Goal: Navigation & Orientation: Find specific page/section

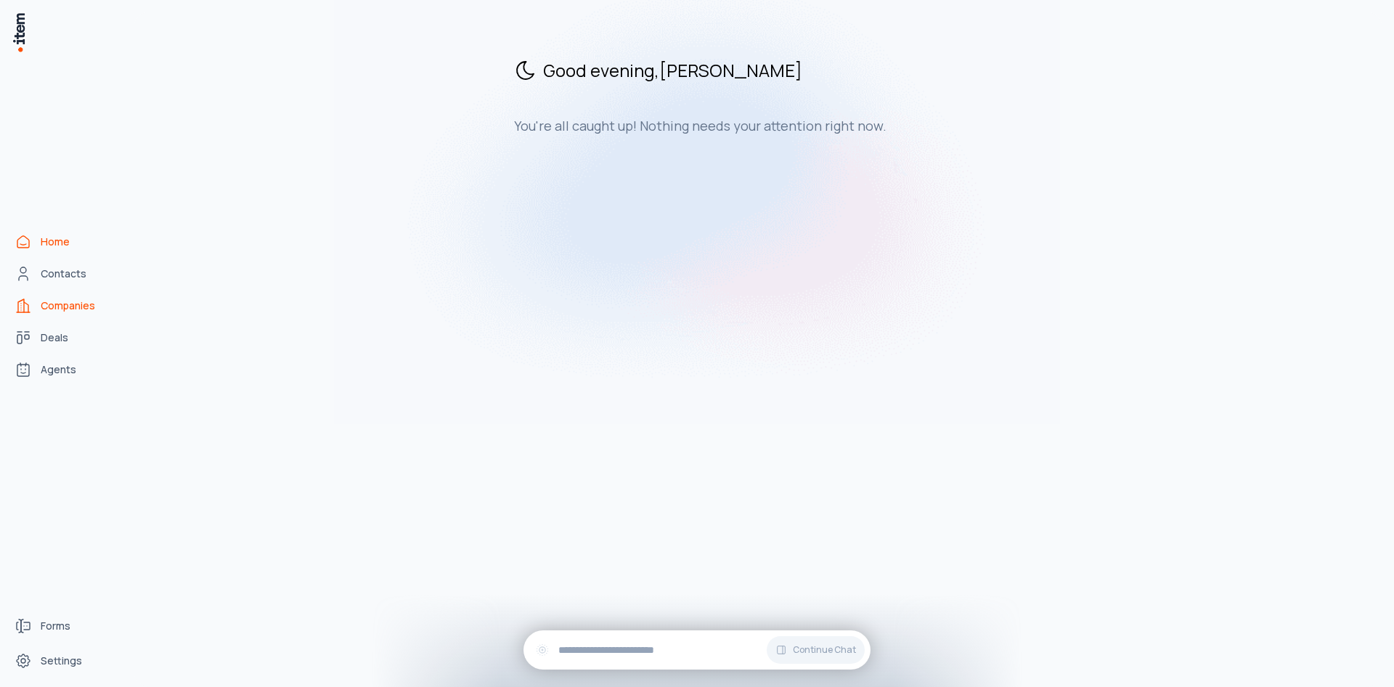
click at [76, 303] on span "Companies" at bounding box center [68, 305] width 54 height 15
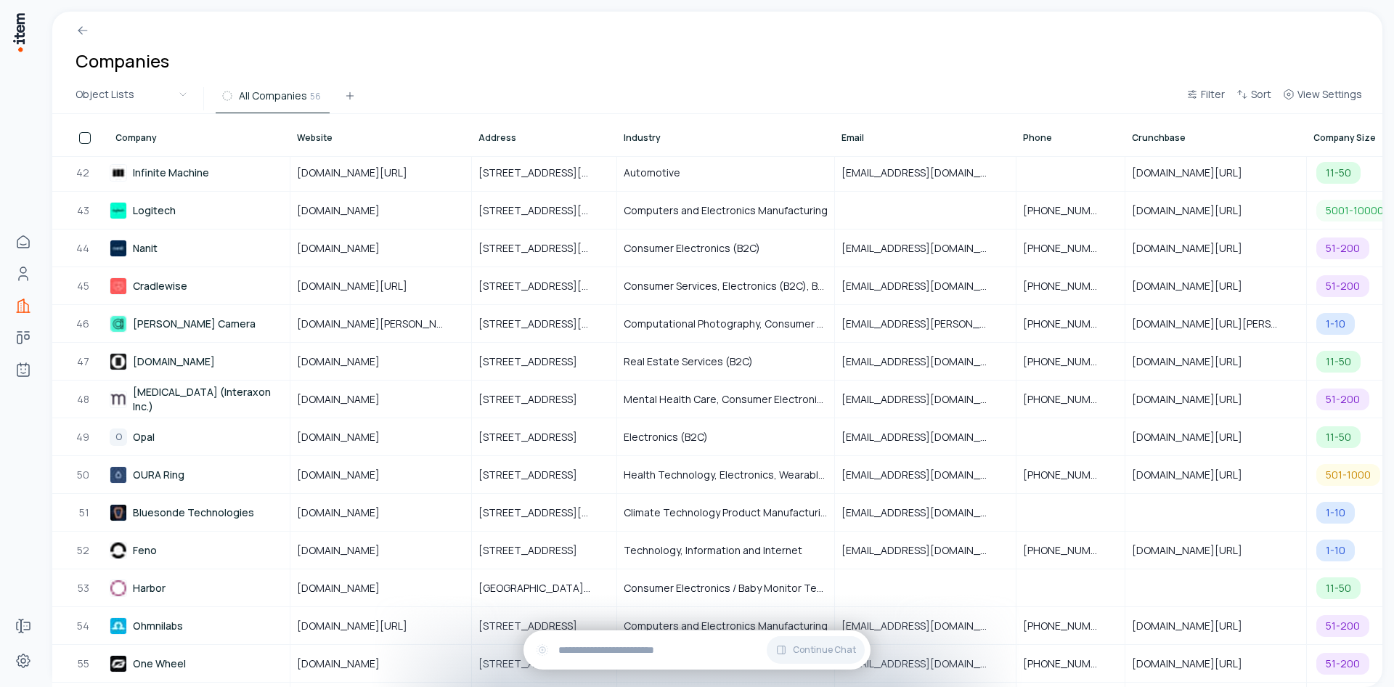
scroll to position [1594, 0]
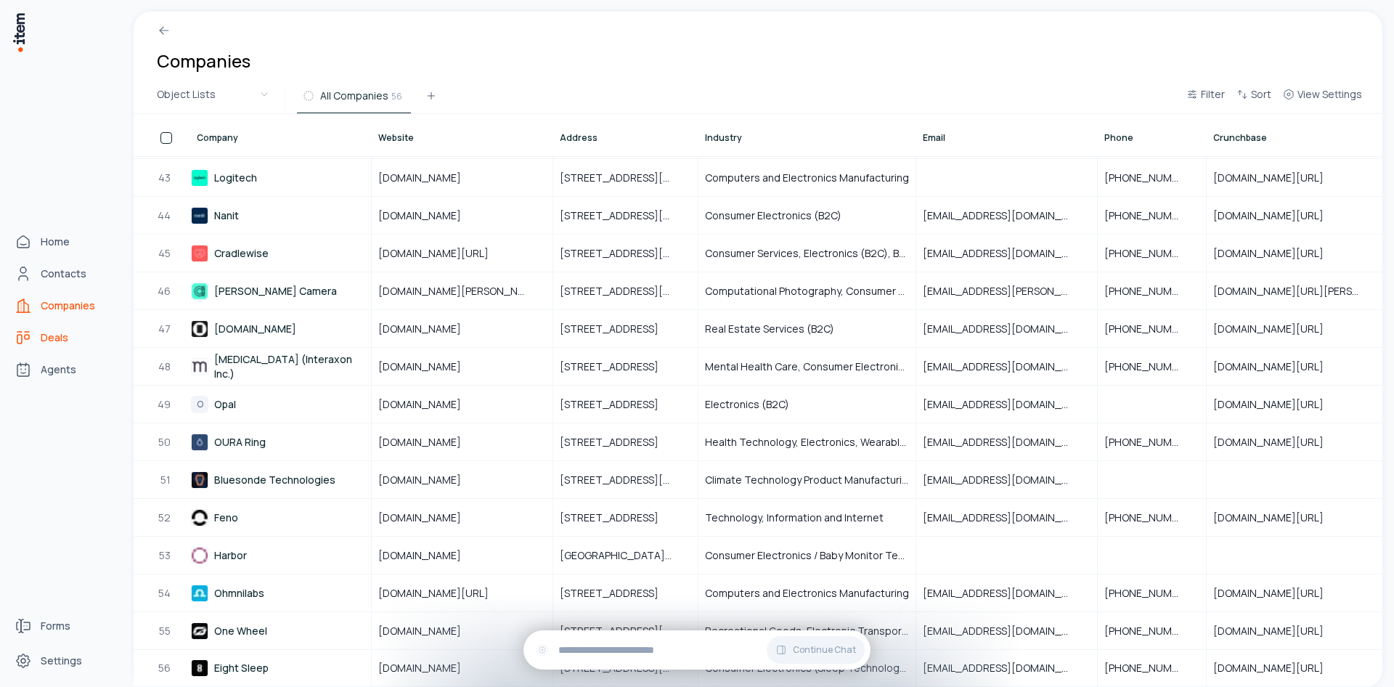
click at [57, 338] on span "Deals" at bounding box center [55, 337] width 28 height 15
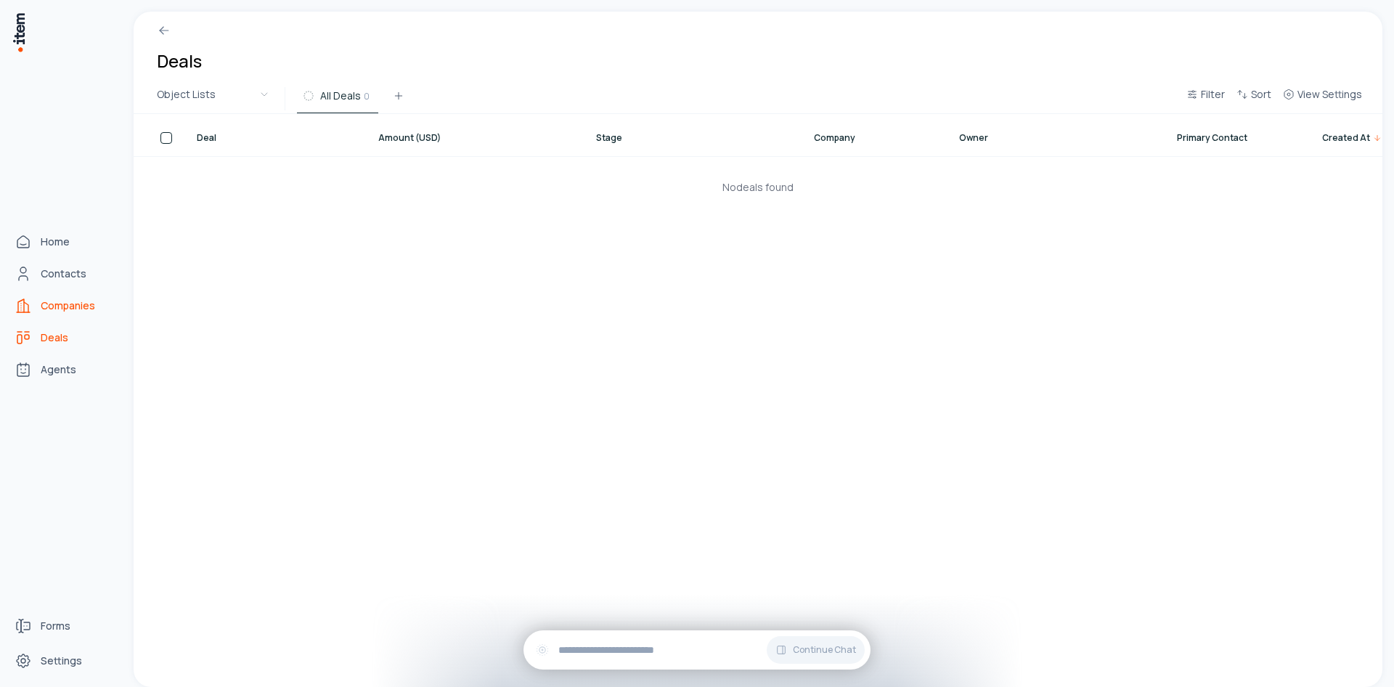
click at [33, 304] on link "Companies" at bounding box center [64, 305] width 110 height 29
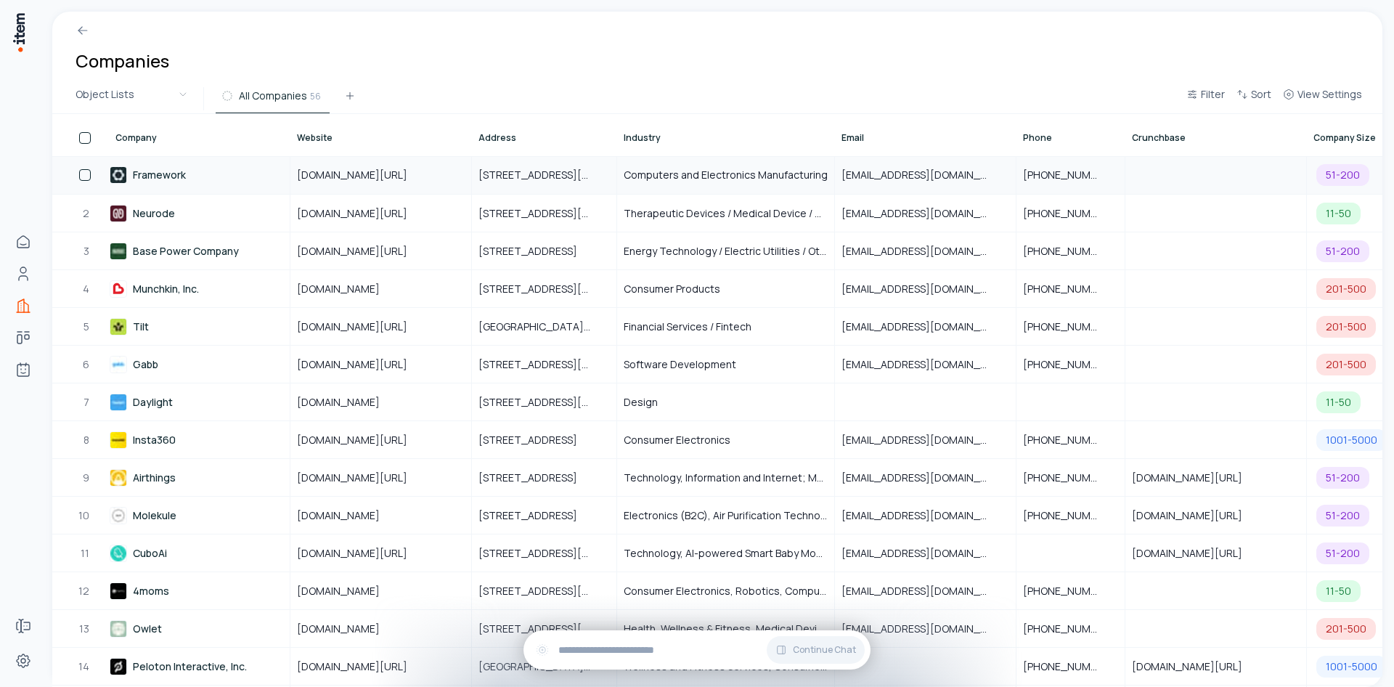
click at [80, 176] on button "button" at bounding box center [85, 175] width 12 height 12
click at [202, 91] on html "Home Contacts Companies Deals Agents Forms Settings Companies 1 selected Add to…" at bounding box center [697, 343] width 1394 height 687
click at [220, 139] on input at bounding box center [212, 137] width 121 height 23
click at [75, 176] on html "Home Contacts Companies Deals Agents Forms Settings Companies 1 selected Add to…" at bounding box center [697, 343] width 1394 height 687
click at [81, 174] on button "button" at bounding box center [85, 175] width 12 height 12
